Goal: Browse casually: Explore the website without a specific task or goal

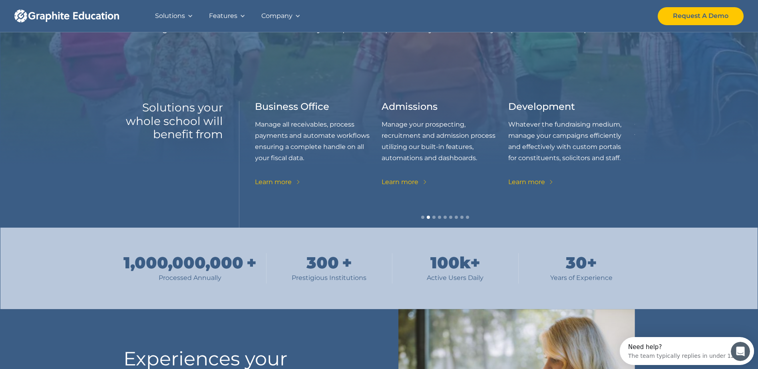
scroll to position [80, 0]
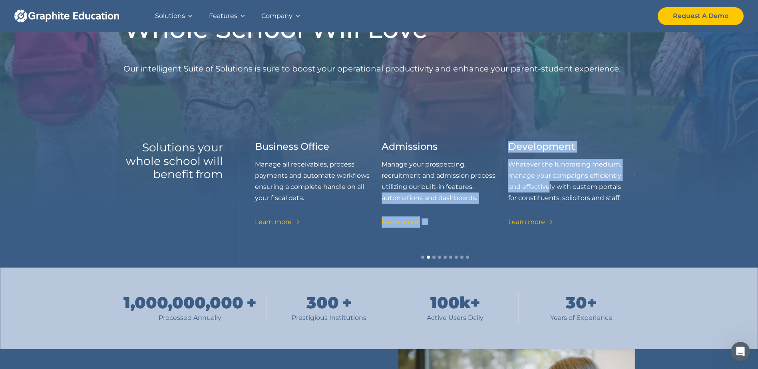
drag, startPoint x: 545, startPoint y: 189, endPoint x: 496, endPoint y: 191, distance: 49.6
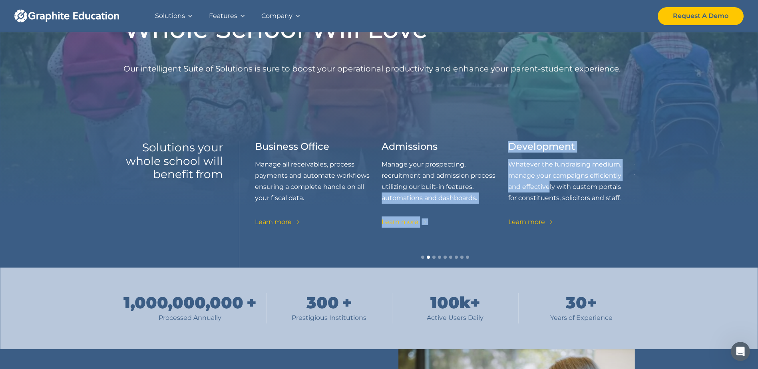
click at [382, 191] on div "Academics Our wide-ranging academic components include tools for communication,…" at bounding box center [318, 190] width 127 height 98
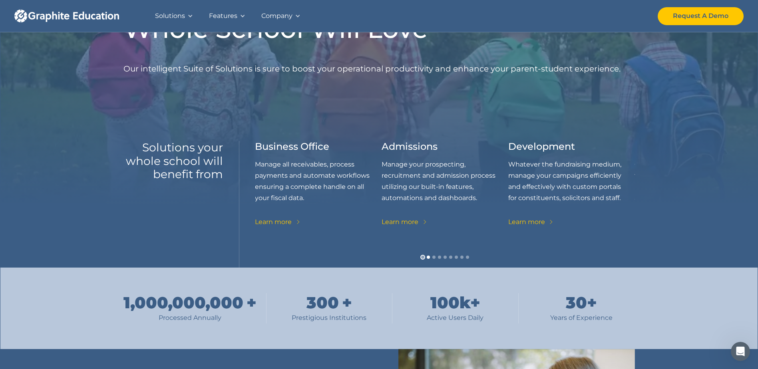
click at [421, 258] on div "Show slide 1 of 9" at bounding box center [422, 257] width 3 height 3
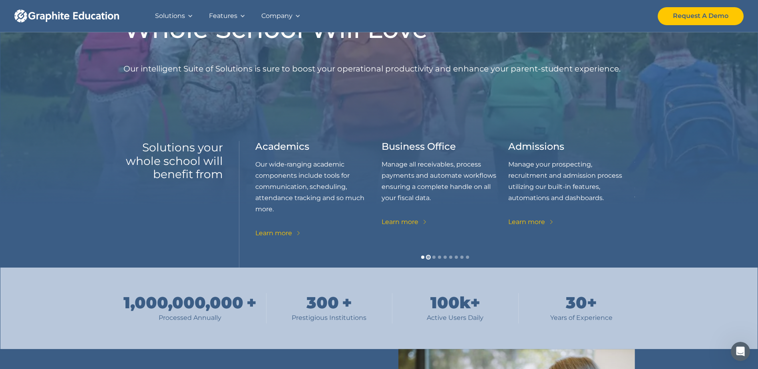
click at [427, 256] on div "Show slide 2 of 9" at bounding box center [428, 257] width 3 height 3
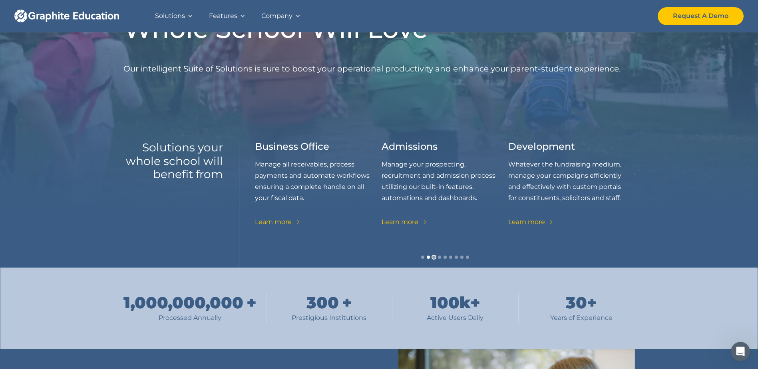
click at [433, 256] on div "Show slide 3 of 9" at bounding box center [433, 257] width 3 height 3
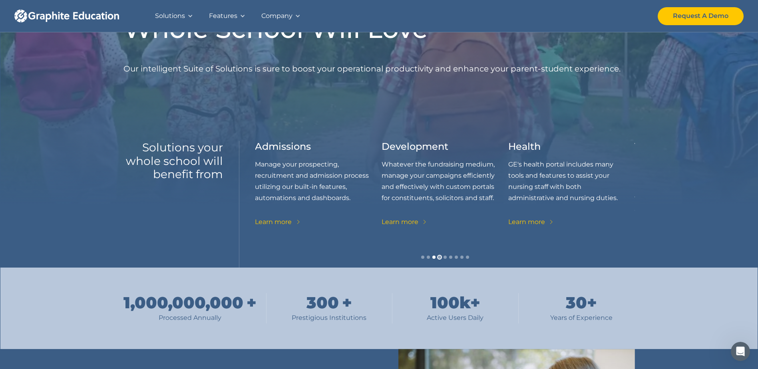
click at [439, 257] on div "Show slide 4 of 9" at bounding box center [439, 257] width 3 height 3
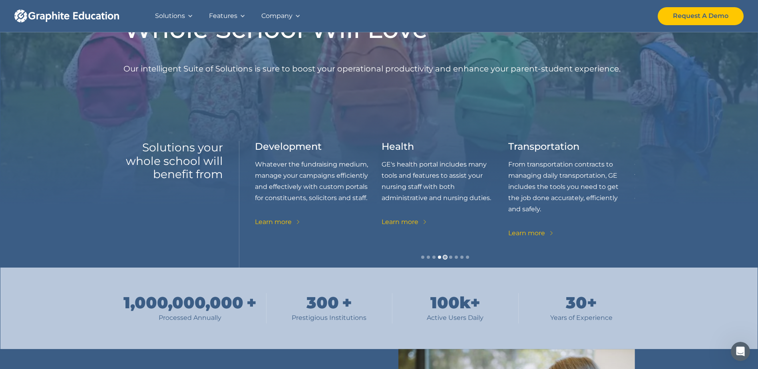
click at [445, 256] on div "Show slide 5 of 9" at bounding box center [444, 257] width 3 height 3
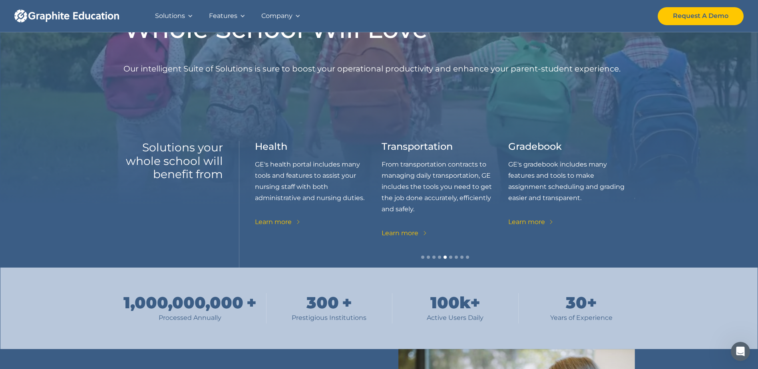
click at [449, 256] on div "carousel" at bounding box center [444, 260] width 379 height 16
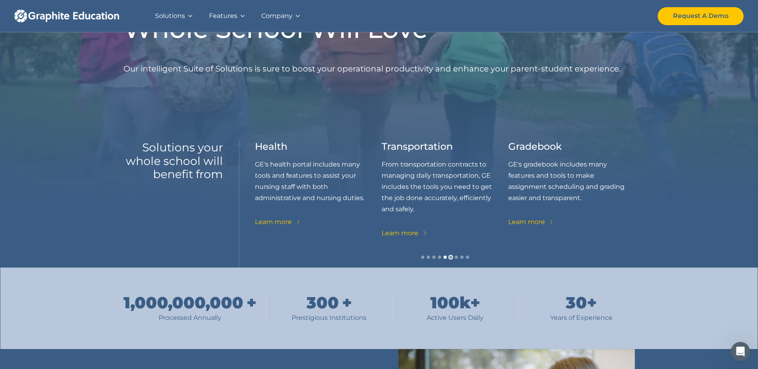
click at [451, 257] on div "Show slide 6 of 9" at bounding box center [450, 257] width 3 height 3
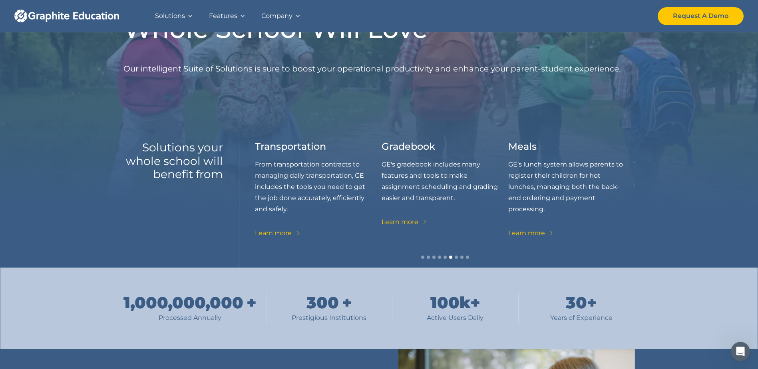
click at [453, 258] on div "carousel" at bounding box center [444, 260] width 379 height 16
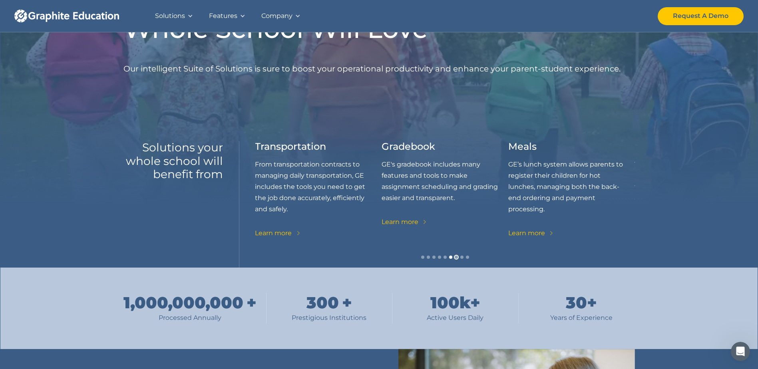
click at [457, 258] on div "Show slide 7 of 9" at bounding box center [456, 257] width 3 height 3
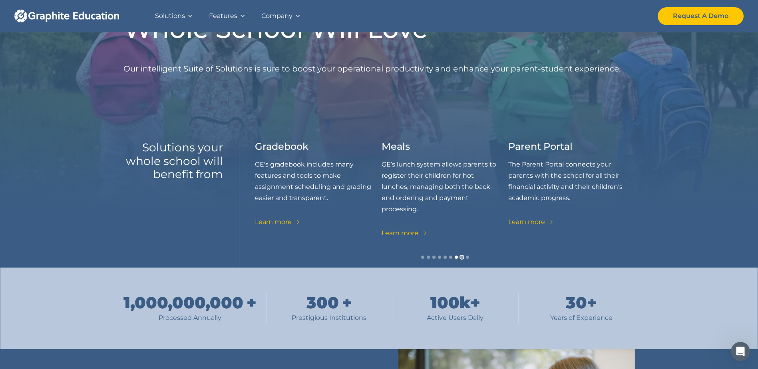
click at [463, 257] on div "Show slide 8 of 9" at bounding box center [461, 257] width 3 height 3
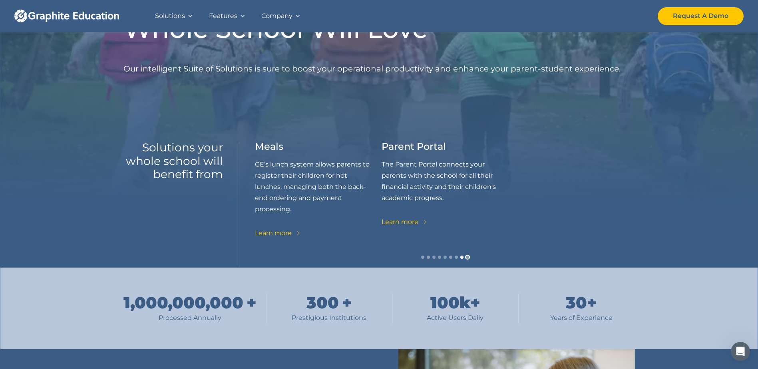
click at [467, 256] on div "Show slide 9 of 9" at bounding box center [467, 257] width 3 height 3
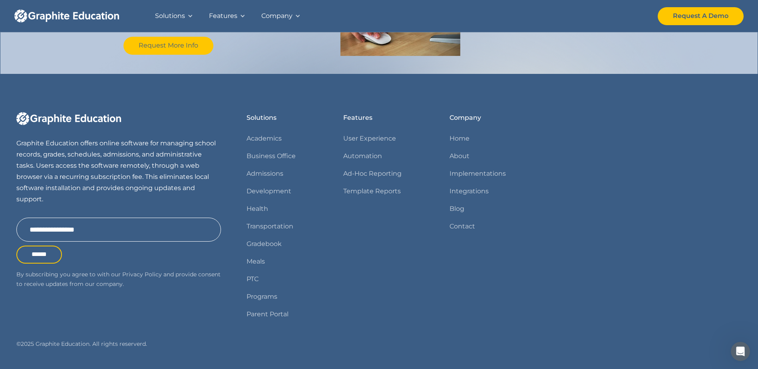
scroll to position [951, 0]
